Goal: Task Accomplishment & Management: Use online tool/utility

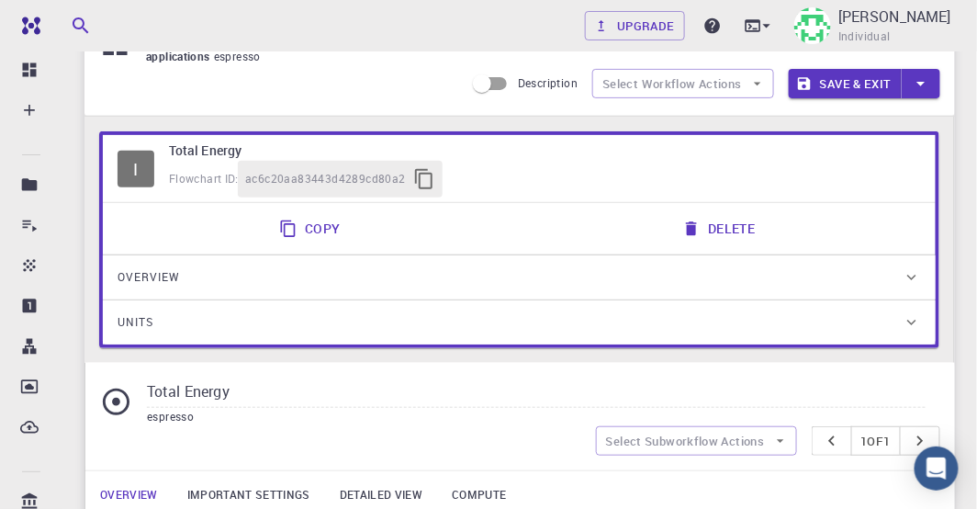
scroll to position [105, 0]
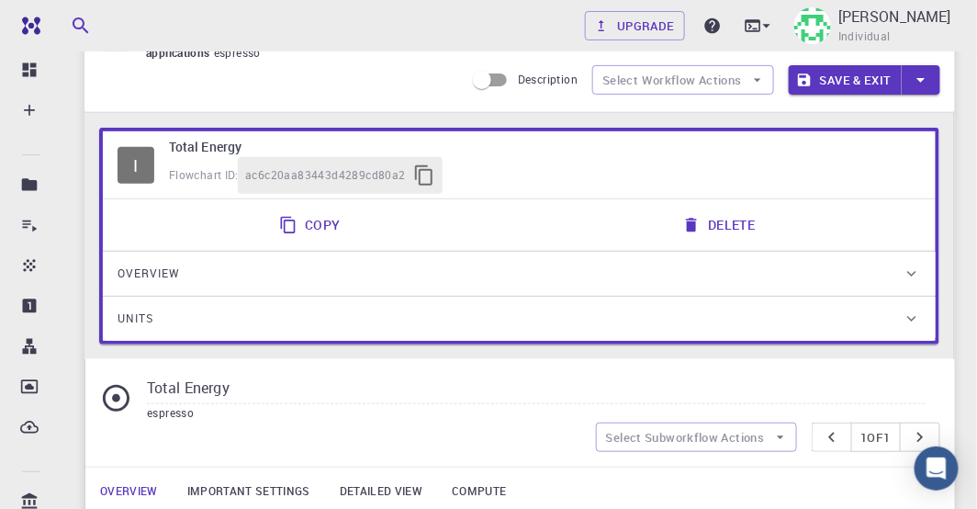
click at [908, 270] on icon at bounding box center [911, 273] width 18 height 18
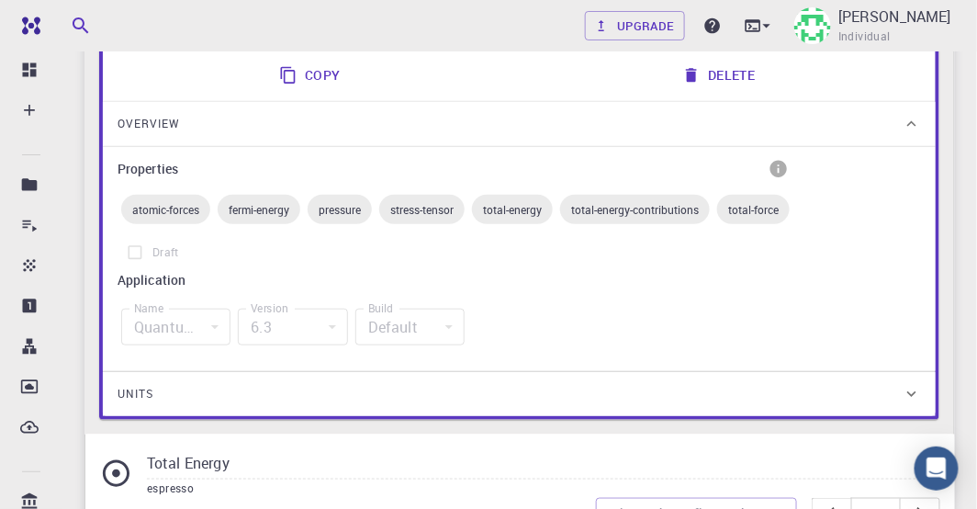
scroll to position [262, 0]
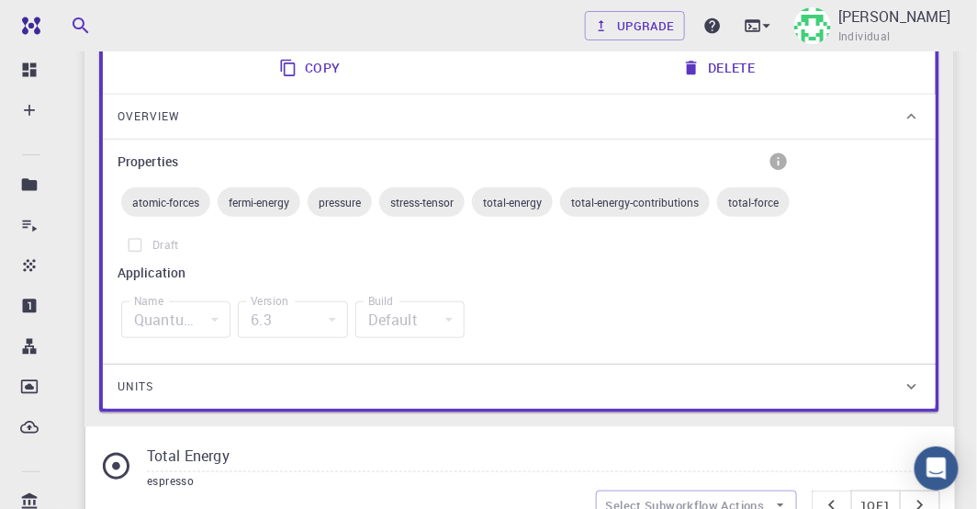
click at [216, 316] on div "Quantum Espresso" at bounding box center [175, 319] width 109 height 37
click at [215, 318] on div "Quantum Espresso" at bounding box center [175, 319] width 109 height 37
click at [141, 243] on label "Draft" at bounding box center [456, 245] width 676 height 35
click at [134, 242] on label "Draft" at bounding box center [456, 245] width 676 height 35
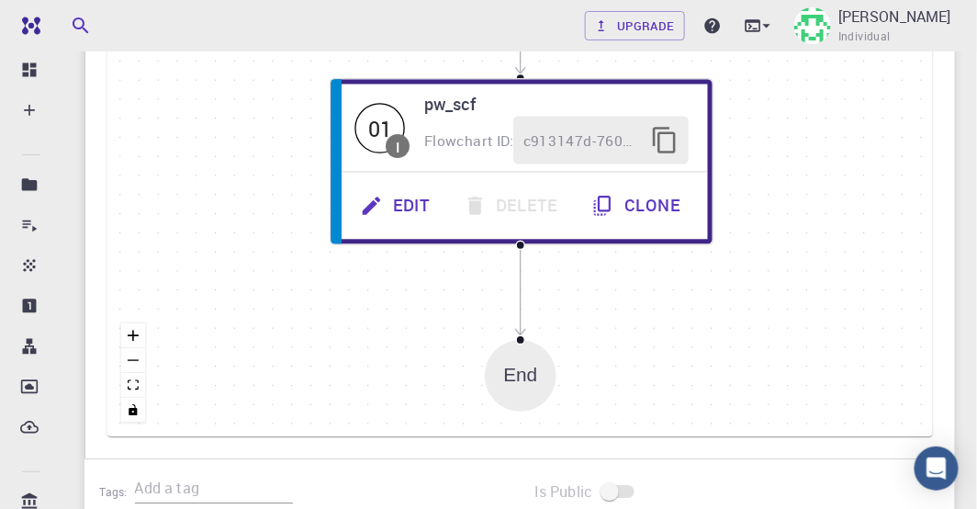
scroll to position [1093, 0]
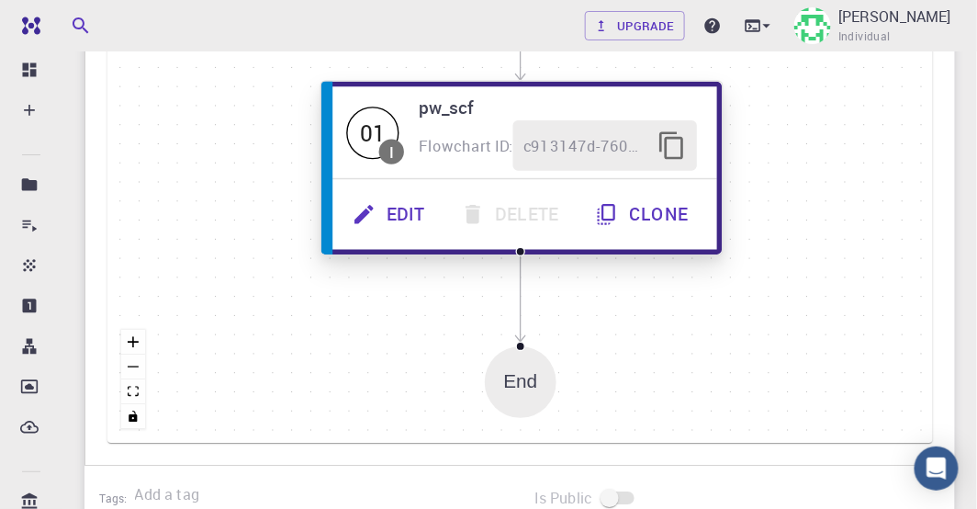
click at [412, 211] on button "Edit" at bounding box center [390, 214] width 108 height 50
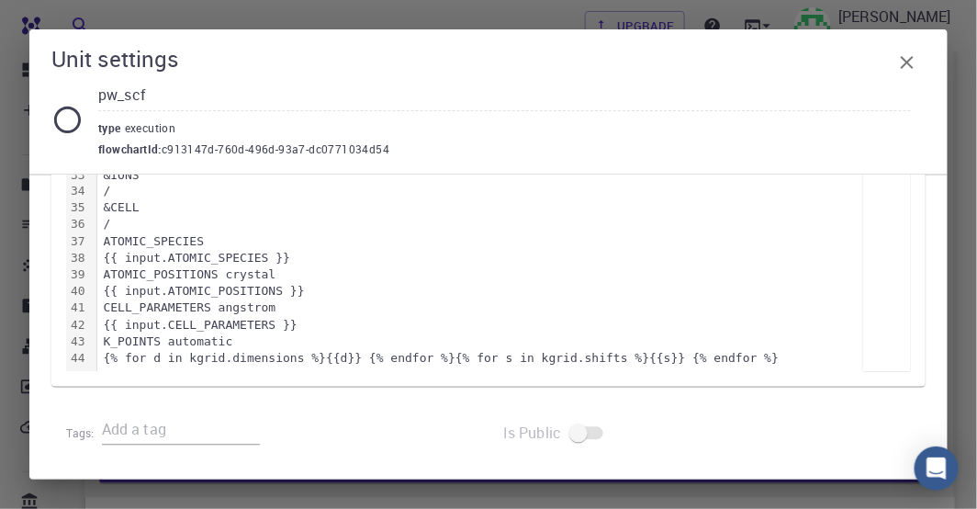
scroll to position [0, 0]
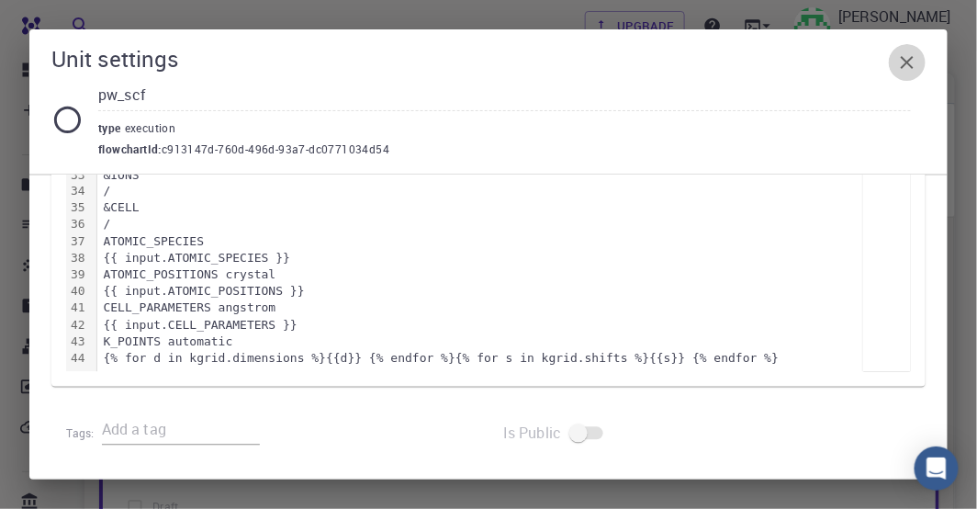
click at [905, 63] on icon "button" at bounding box center [907, 62] width 13 height 13
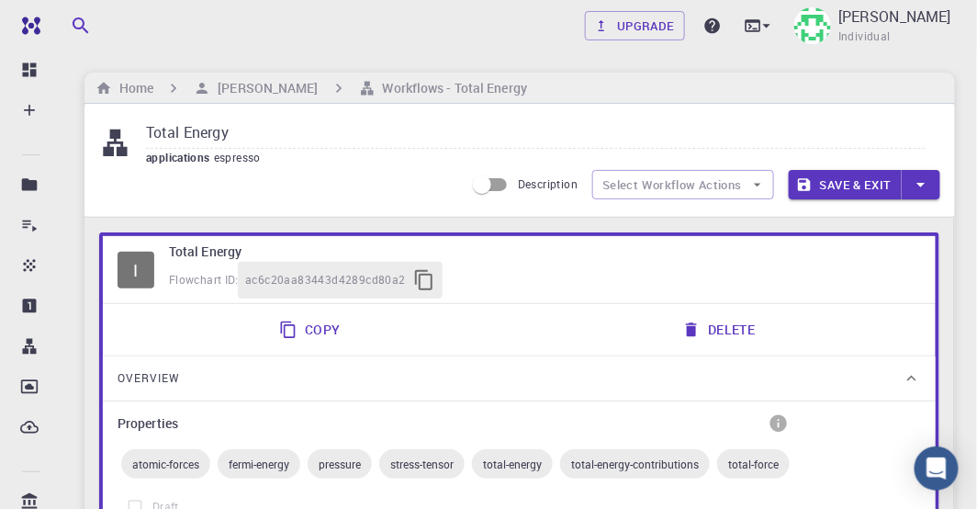
scroll to position [1044, 0]
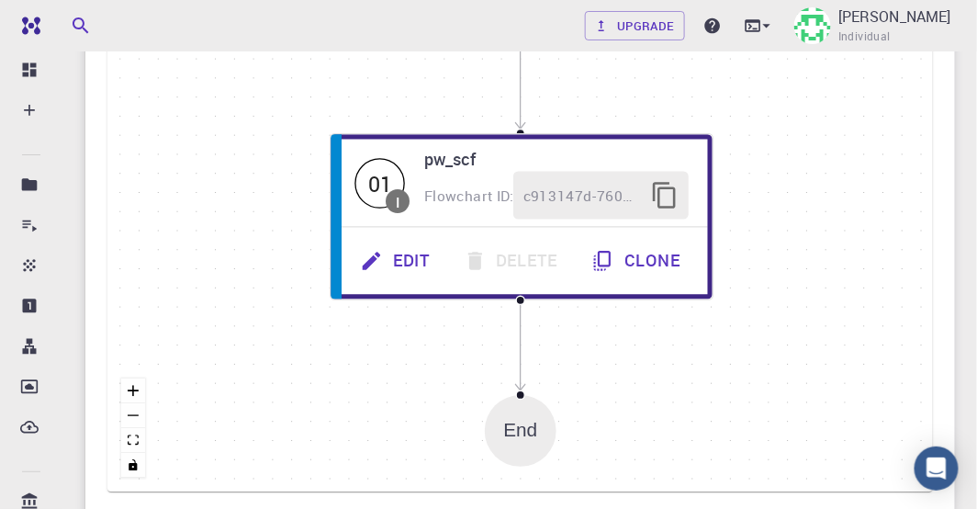
click at [521, 430] on div "End" at bounding box center [521, 430] width 34 height 21
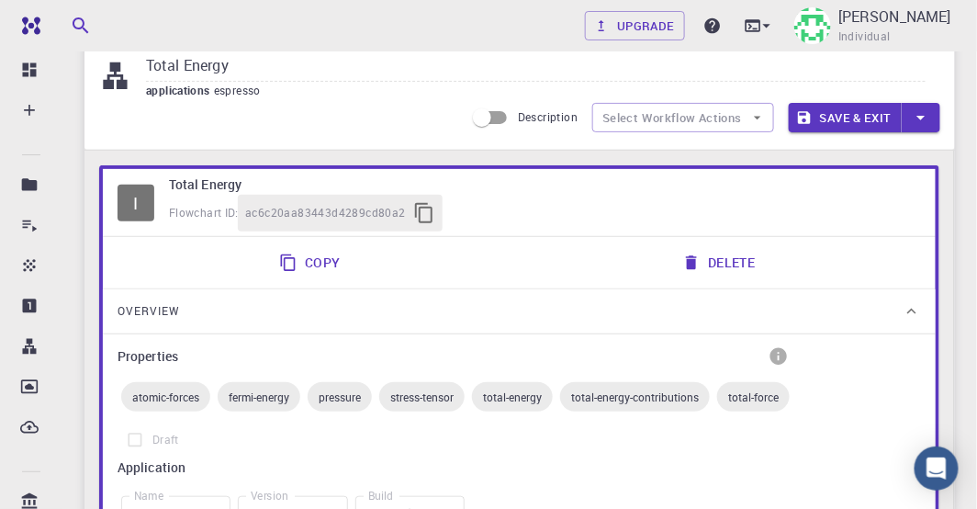
scroll to position [0, 0]
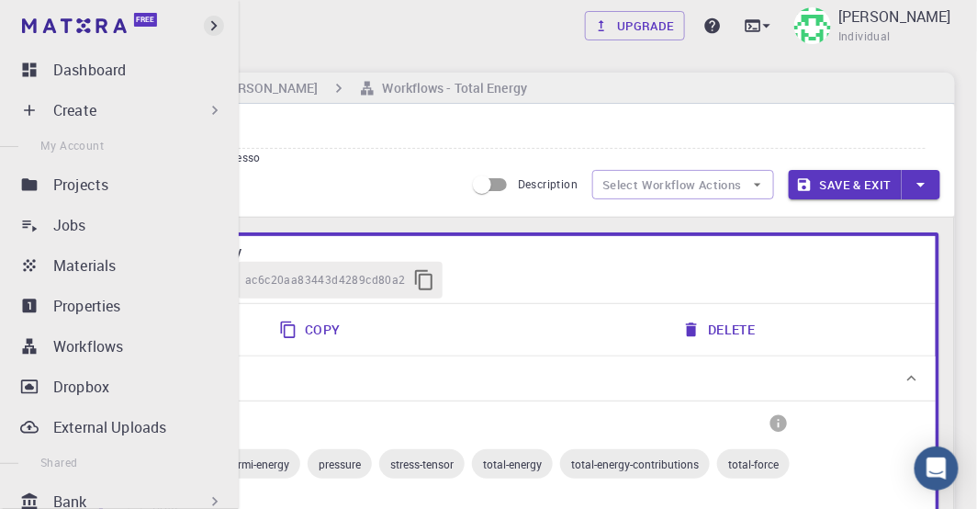
click at [213, 28] on icon "button" at bounding box center [214, 26] width 6 height 10
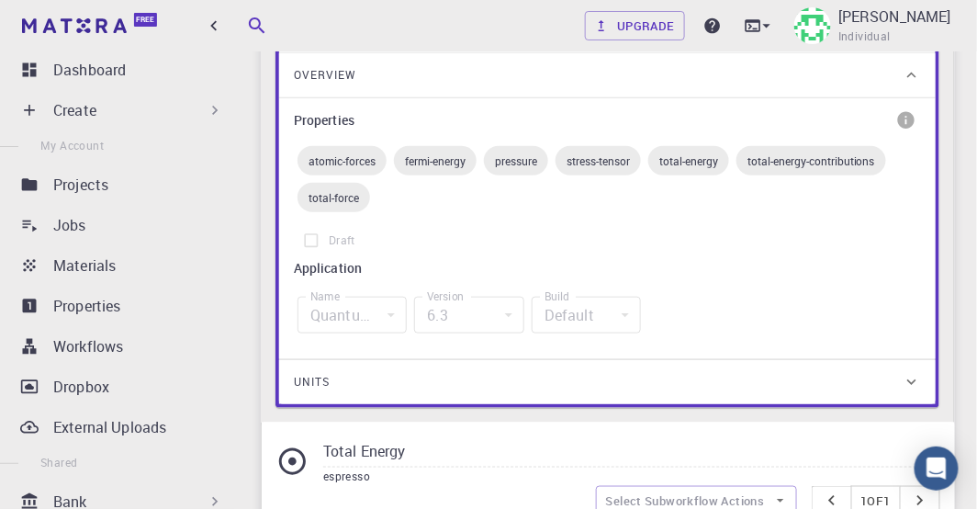
scroll to position [314, 0]
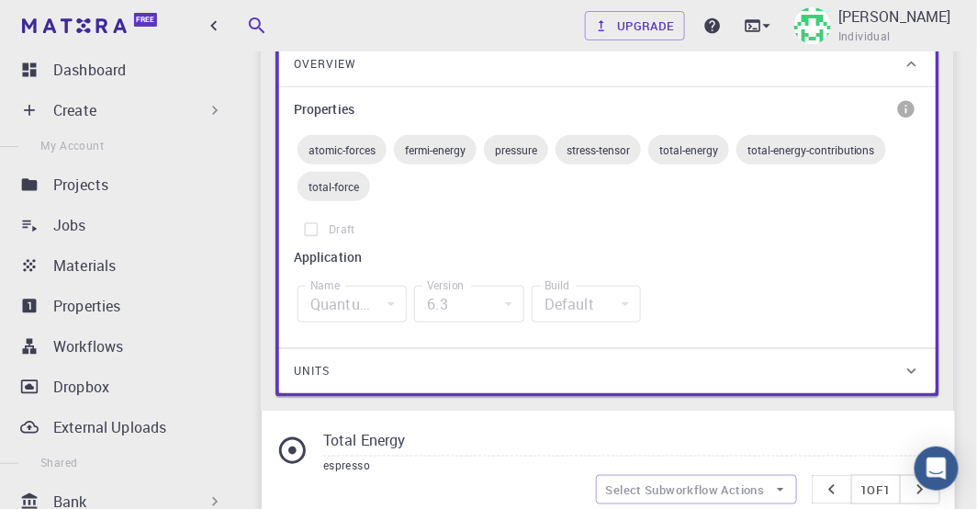
click at [382, 308] on div "Quantum Espresso" at bounding box center [351, 304] width 109 height 37
click at [387, 301] on div "Quantum Espresso" at bounding box center [351, 304] width 109 height 37
click at [308, 227] on label "Draft" at bounding box center [607, 229] width 627 height 35
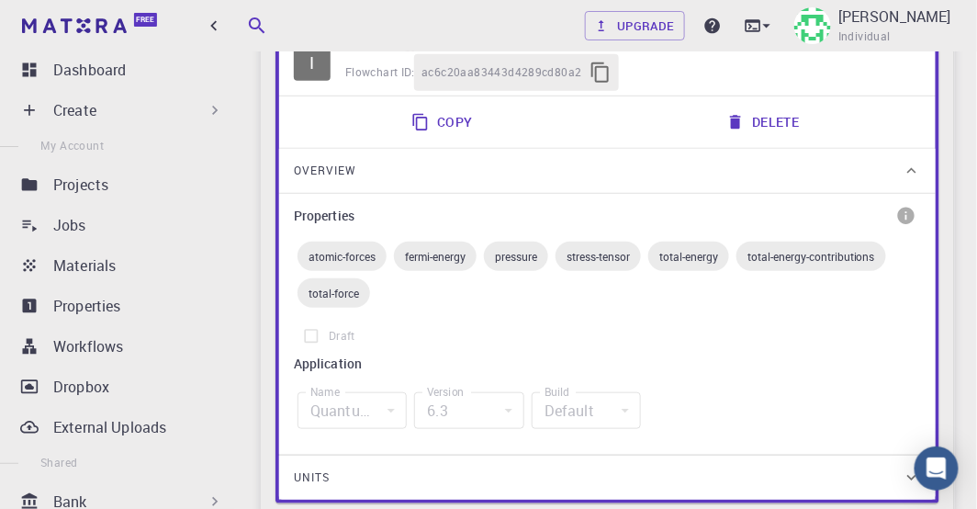
scroll to position [209, 0]
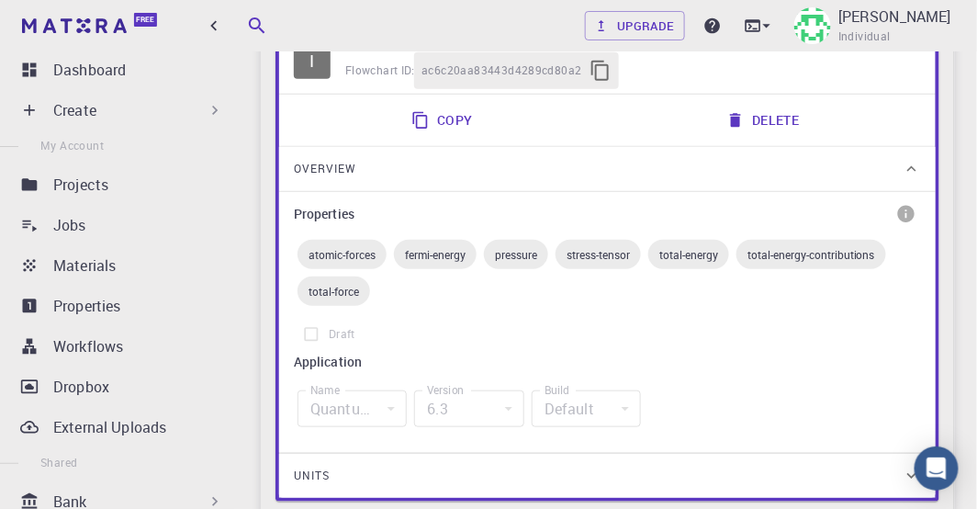
click at [681, 254] on span "total-energy" at bounding box center [688, 254] width 81 height 15
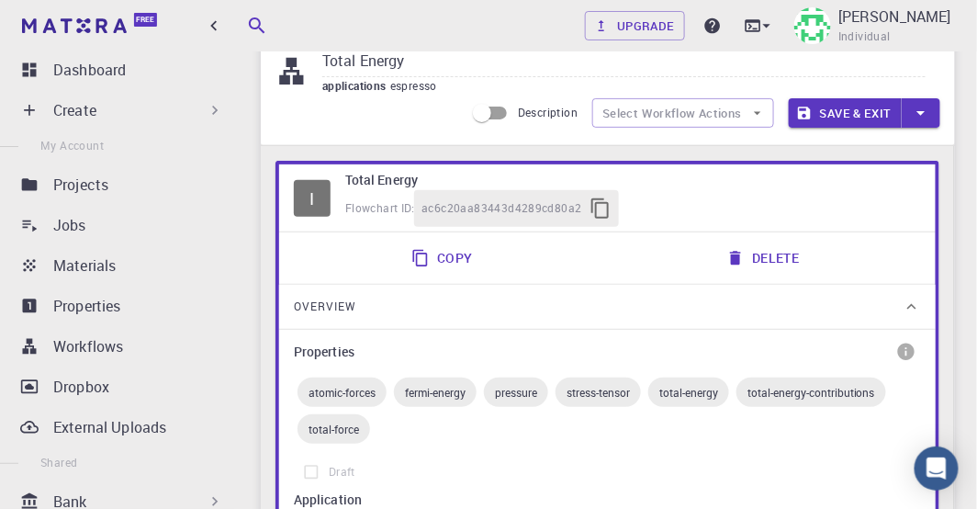
scroll to position [52, 0]
